Goal: Navigation & Orientation: Find specific page/section

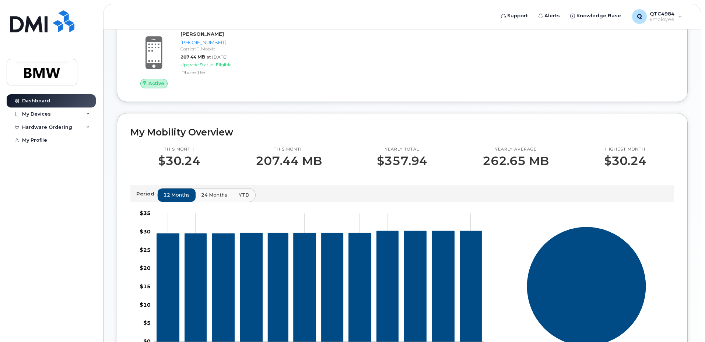
scroll to position [68, 0]
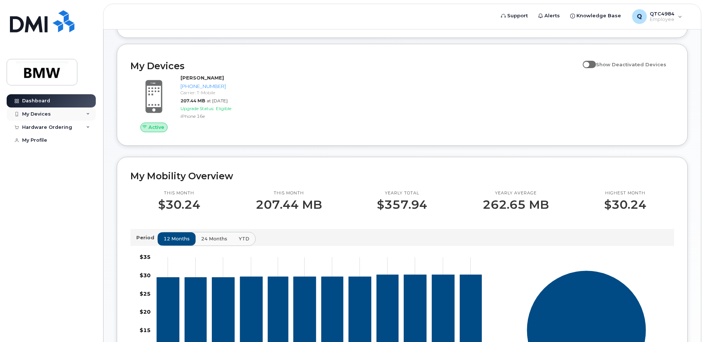
click at [57, 117] on div "My Devices" at bounding box center [51, 114] width 89 height 13
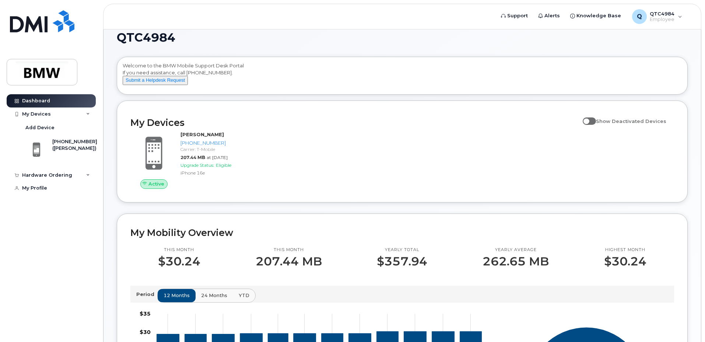
scroll to position [0, 0]
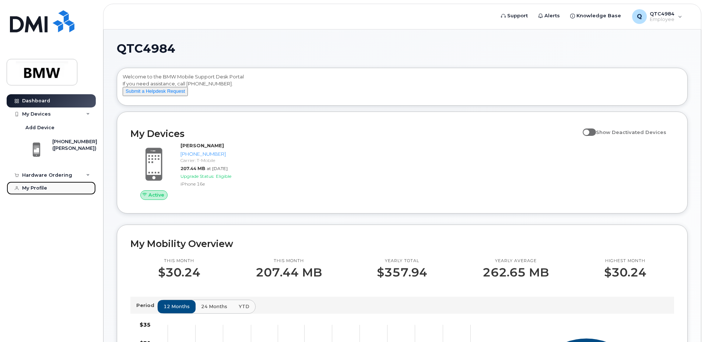
click at [32, 189] on div "My Profile" at bounding box center [34, 188] width 25 height 6
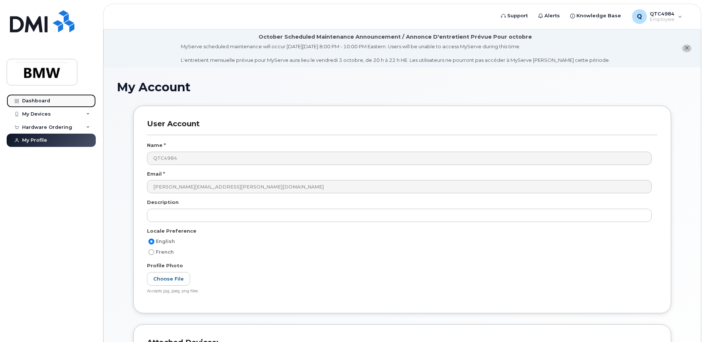
click at [35, 102] on div "Dashboard" at bounding box center [36, 101] width 28 height 6
